Goal: Transaction & Acquisition: Purchase product/service

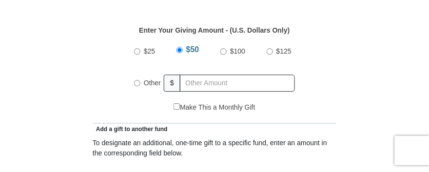
scroll to position [438, 0]
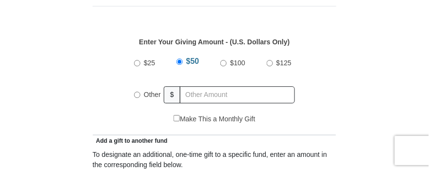
click at [143, 84] on label "Other" at bounding box center [152, 94] width 24 height 21
click at [140, 92] on input "Other" at bounding box center [137, 95] width 6 height 6
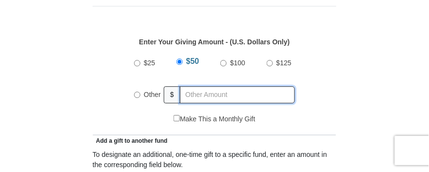
radio input "true"
click at [188, 86] on input "text" at bounding box center [239, 94] width 112 height 17
click at [188, 86] on input "20" at bounding box center [239, 94] width 112 height 17
drag, startPoint x: 220, startPoint y: 81, endPoint x: 187, endPoint y: 76, distance: 33.5
click at [187, 86] on input ".02" at bounding box center [239, 94] width 112 height 17
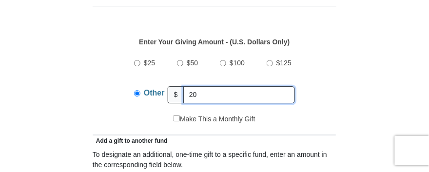
type input "20"
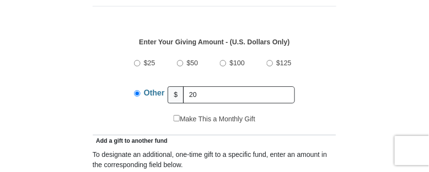
scroll to position [589, 0]
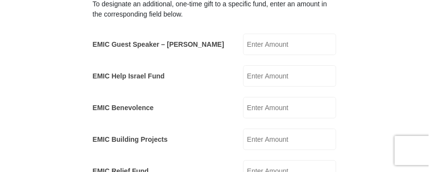
click at [320, 34] on input "EMIC Guest Speaker – Mike Evans" at bounding box center [289, 44] width 93 height 21
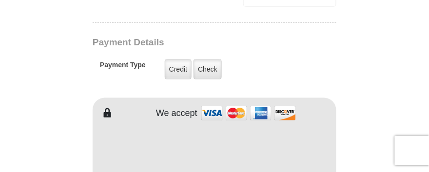
scroll to position [803, 0]
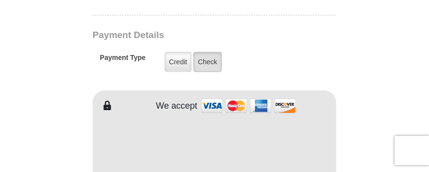
type input "20"
click at [214, 52] on label "Check" at bounding box center [207, 62] width 28 height 20
click at [0, 0] on input "Check" at bounding box center [0, 0] width 0 height 0
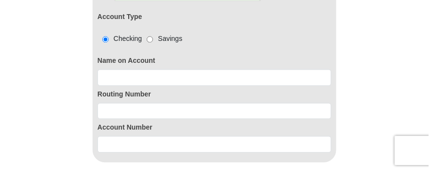
scroll to position [965, 0]
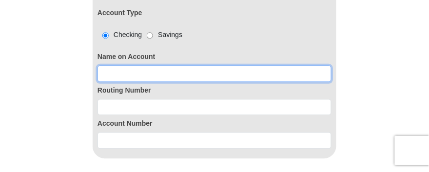
click at [327, 65] on input at bounding box center [214, 73] width 234 height 17
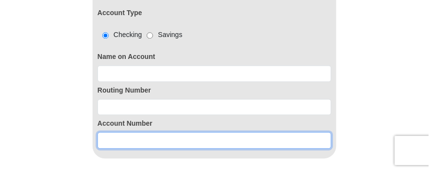
click at [311, 132] on input at bounding box center [214, 140] width 234 height 17
paste input "586014162801"
type input "586014162801"
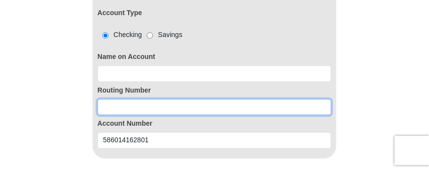
click at [285, 99] on input at bounding box center [214, 107] width 234 height 17
type input "1110000025"
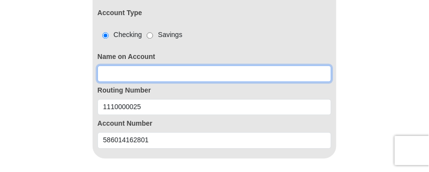
click at [274, 65] on input at bounding box center [214, 73] width 234 height 17
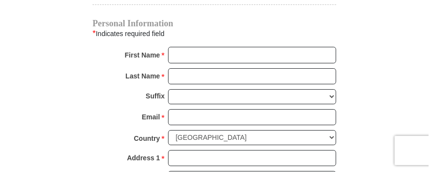
scroll to position [1085, 0]
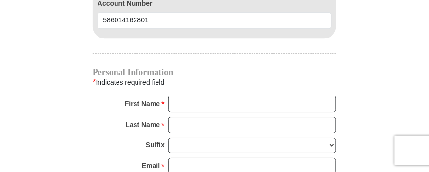
type input "Doris Tighe"
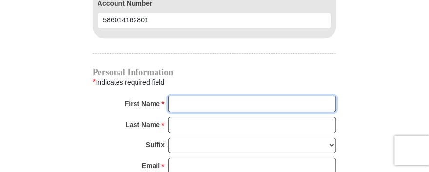
click at [329, 95] on input "First Name *" at bounding box center [252, 103] width 168 height 17
type input "Doris"
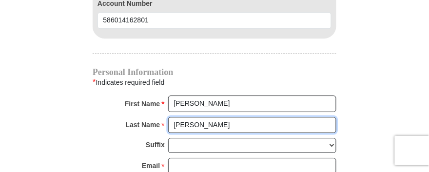
type input "Tighe"
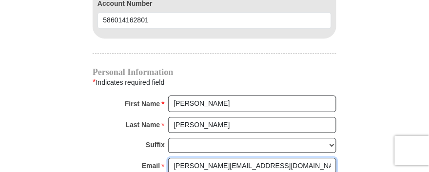
type input "doris@dtighe.com"
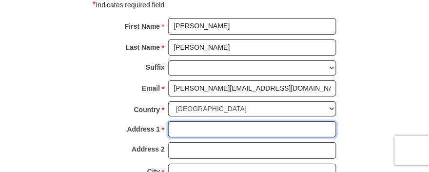
scroll to position [1179, 0]
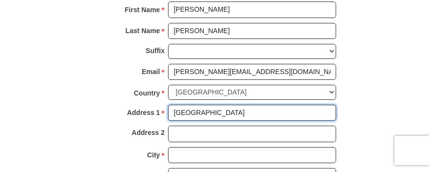
type input "1317 Scotland Ave"
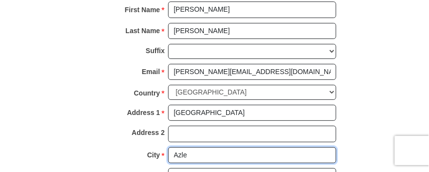
type input "Azle"
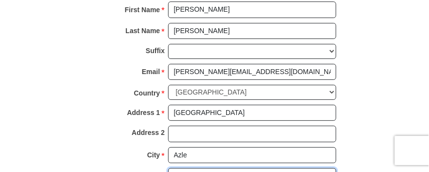
select select "TX"
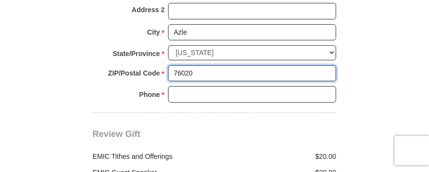
scroll to position [1313, 0]
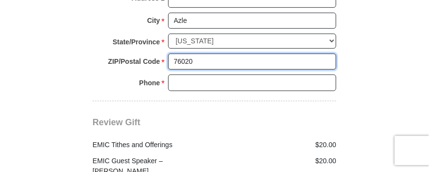
type input "76020"
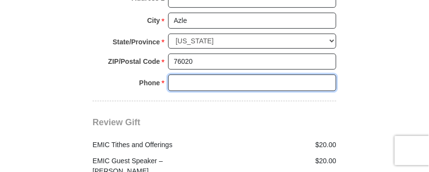
click at [332, 75] on input "Phone * *" at bounding box center [252, 83] width 168 height 17
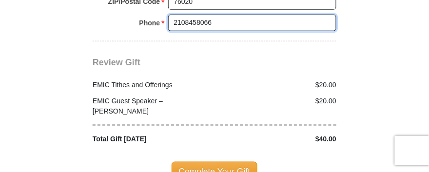
scroll to position [1384, 0]
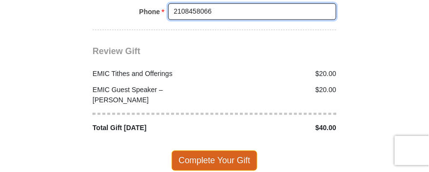
type input "2108458066"
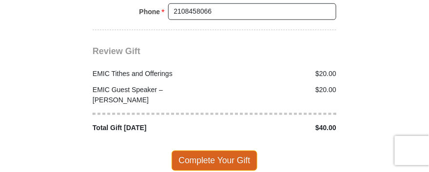
click at [248, 150] on span "Complete Your Gift" at bounding box center [214, 160] width 86 height 20
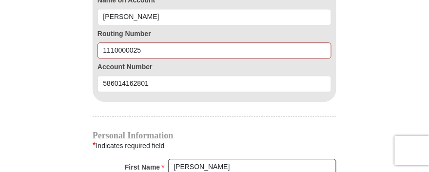
scroll to position [1003, 0]
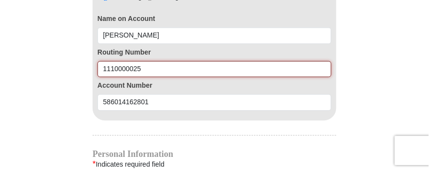
click at [239, 61] on input "1110000025" at bounding box center [214, 69] width 234 height 17
click at [134, 61] on input "1110000025" at bounding box center [214, 69] width 234 height 17
click at [133, 61] on input "1110000025" at bounding box center [214, 69] width 234 height 17
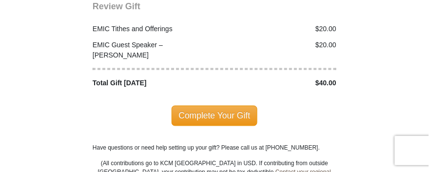
scroll to position [1486, 0]
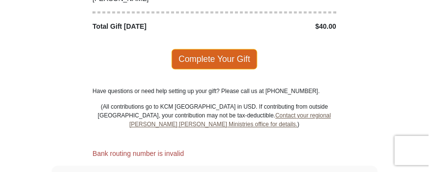
type input "111000025"
click at [255, 49] on span "Complete Your Gift" at bounding box center [214, 59] width 86 height 20
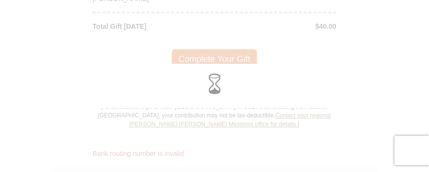
scroll to position [1452, 0]
